Goal: Find specific page/section: Find specific page/section

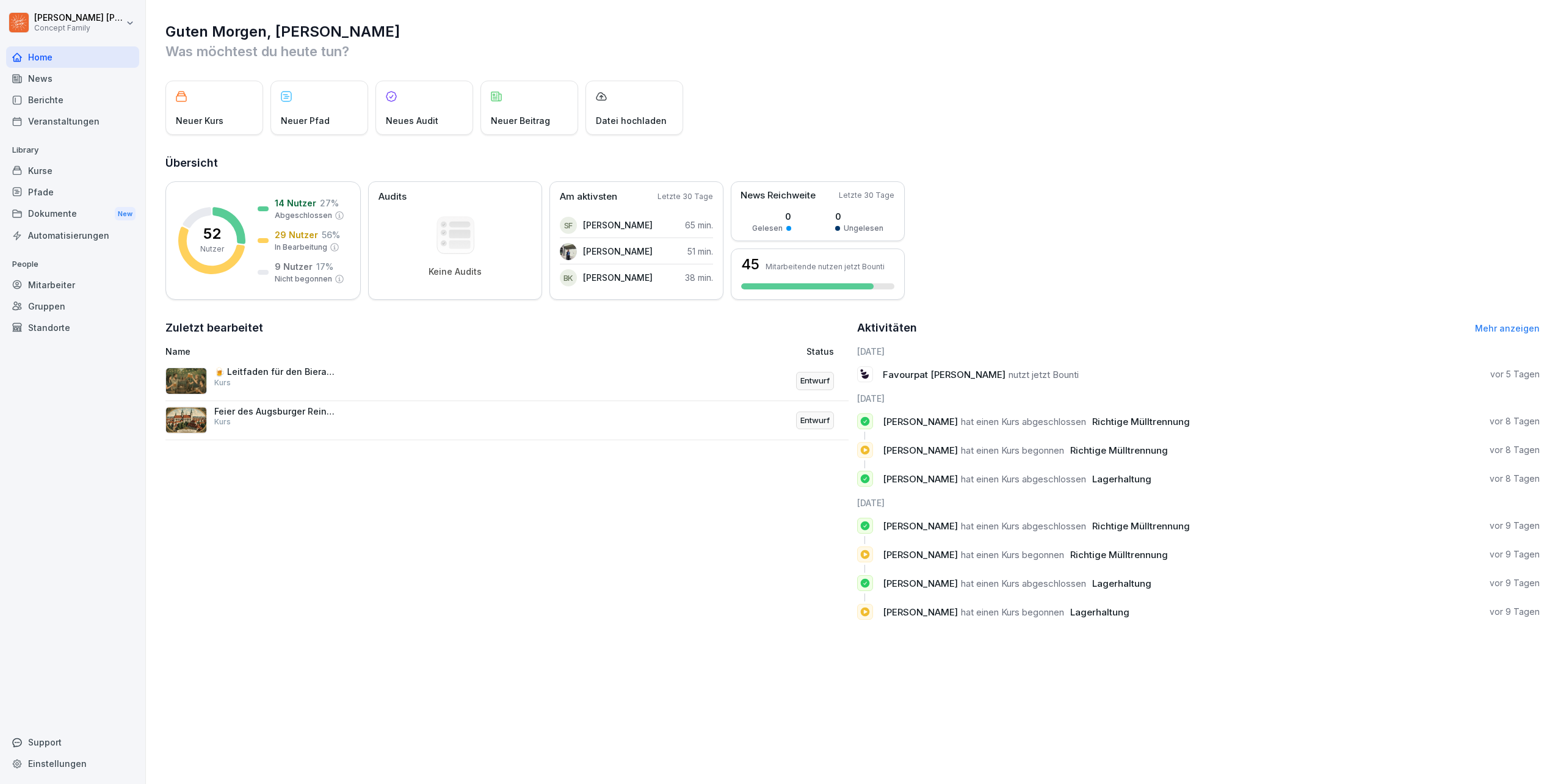
click at [43, 168] on div "Kurse" at bounding box center [72, 171] width 133 height 21
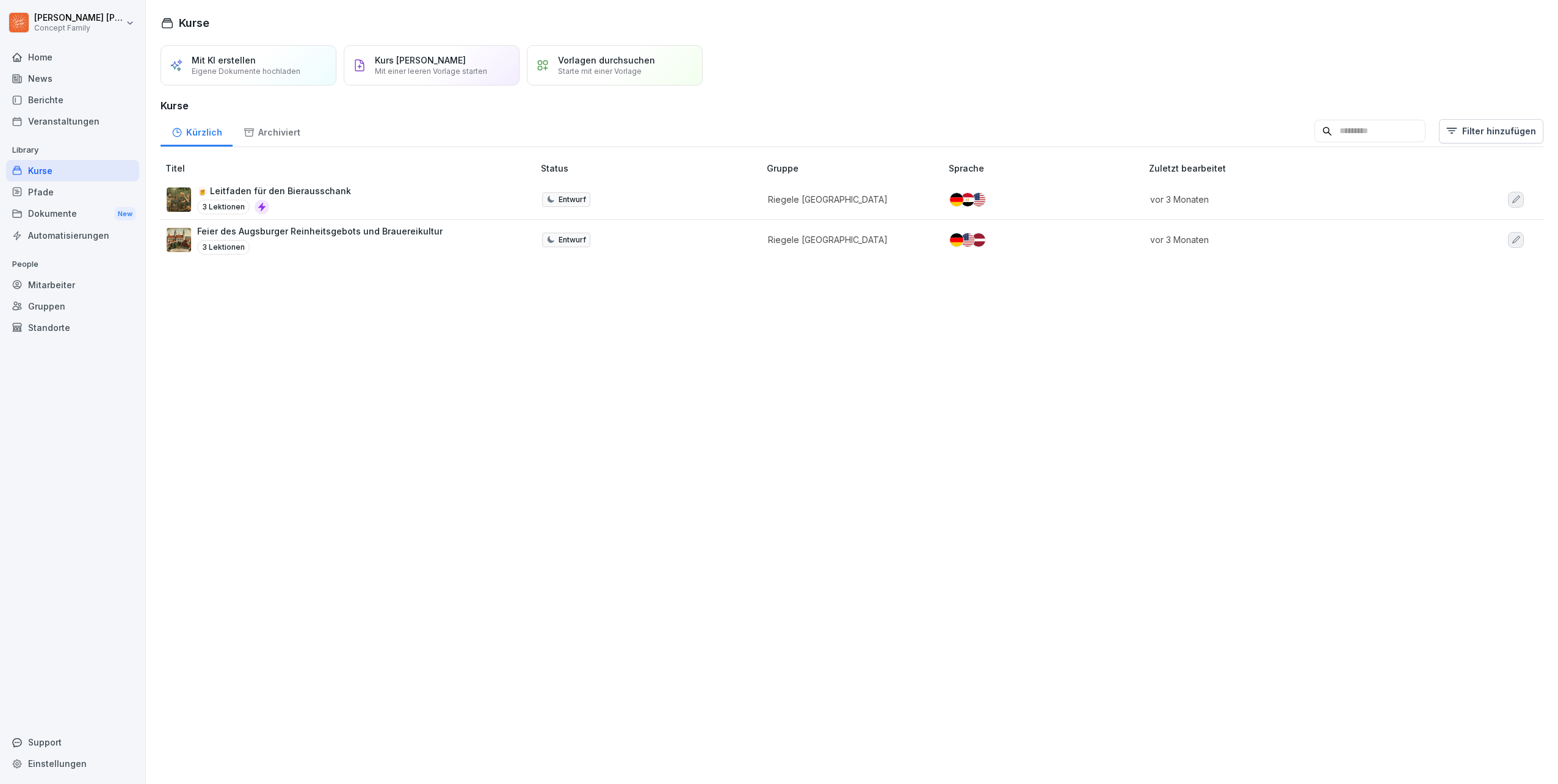
click at [38, 99] on div "Berichte" at bounding box center [72, 100] width 133 height 21
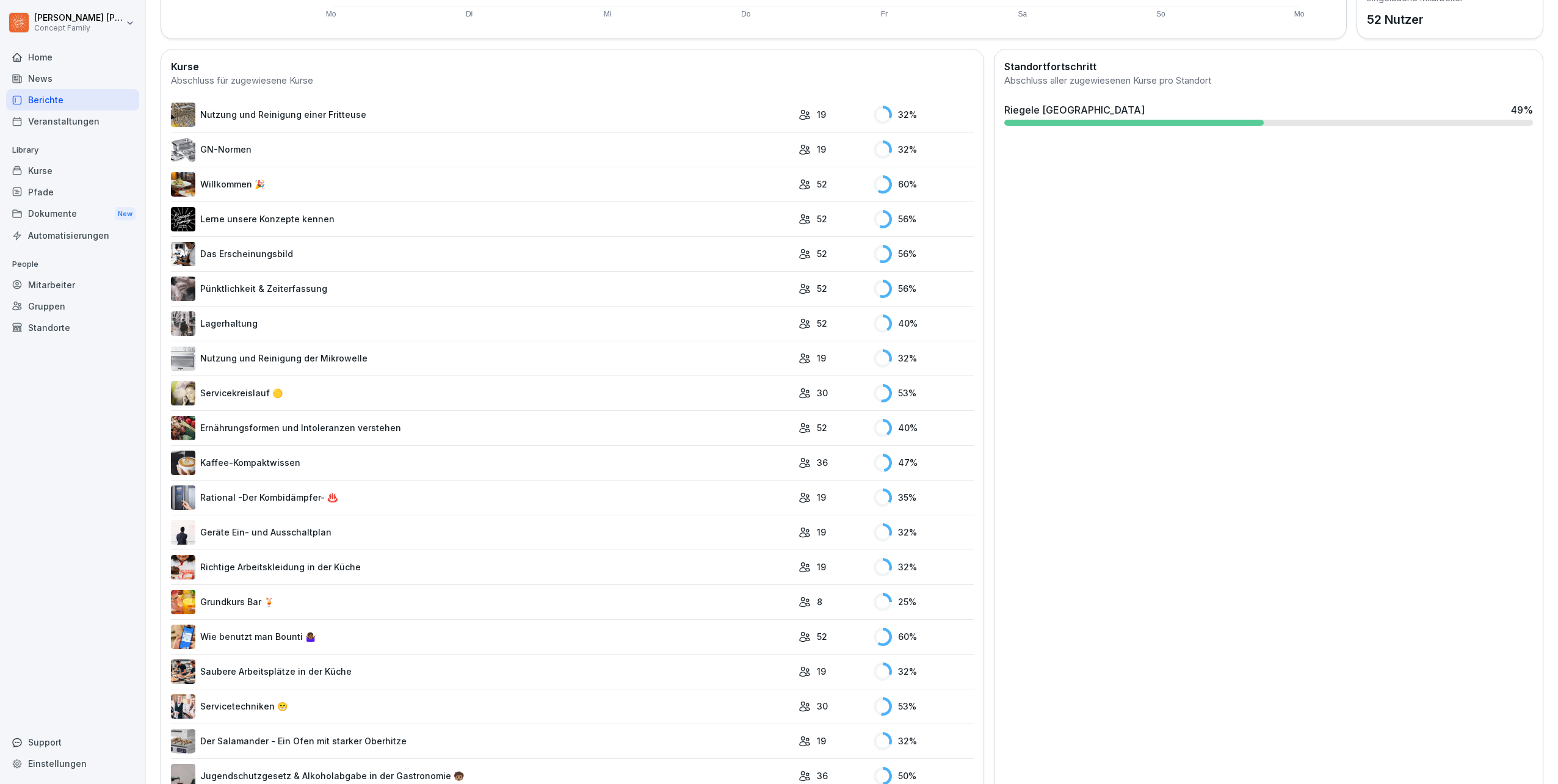
scroll to position [414, 0]
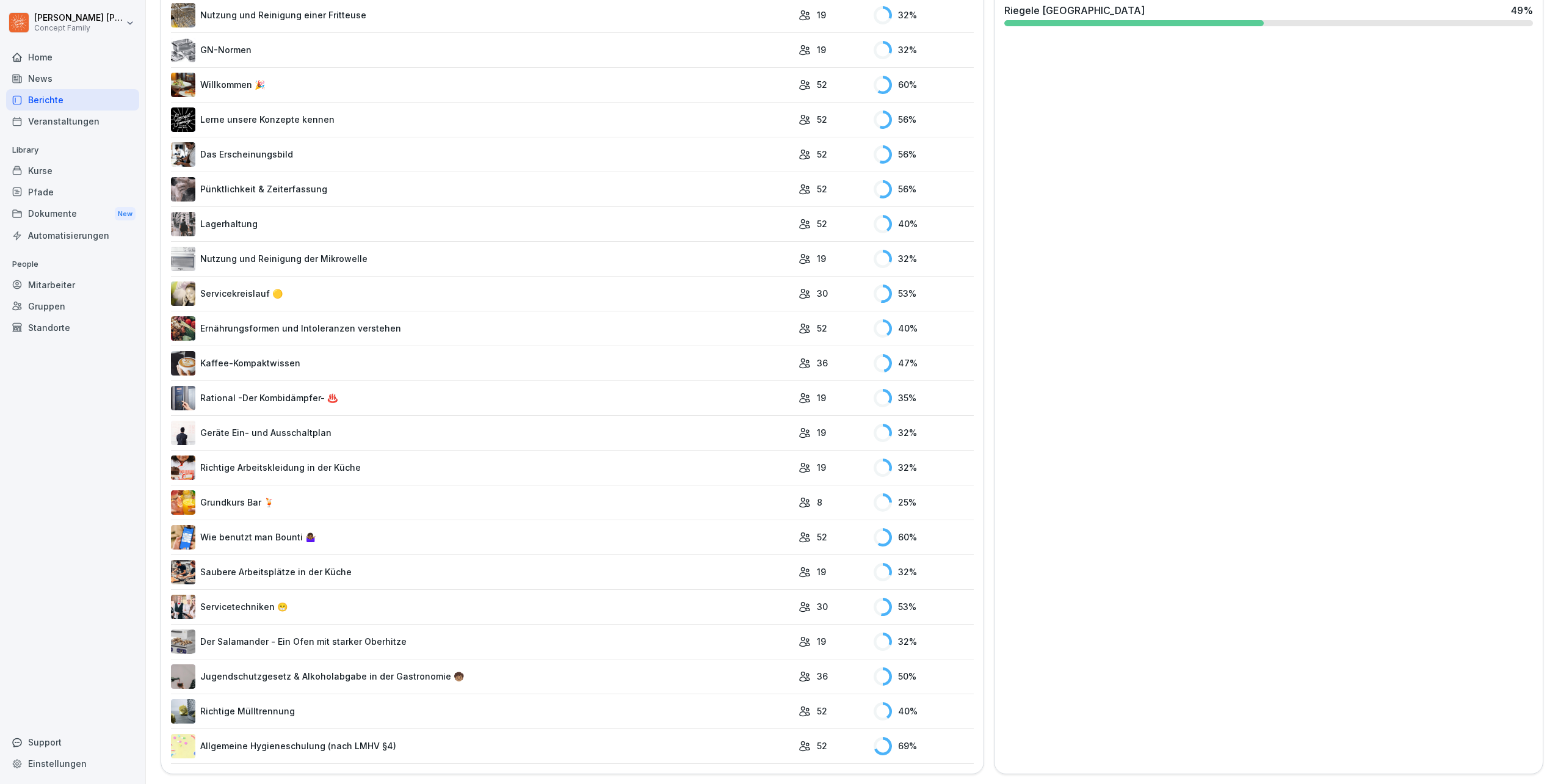
click at [329, 734] on link "Allgemeine Hygieneschulung (nach LMHV §4)" at bounding box center [482, 746] width 622 height 24
